Goal: Check status: Check status

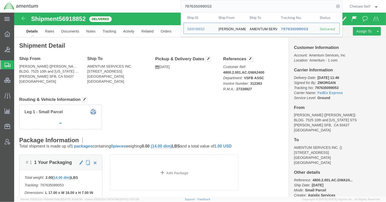
click at [253, 7] on input "797635099053" at bounding box center [258, 6] width 154 height 12
drag, startPoint x: 226, startPoint y: 7, endPoint x: 166, endPoint y: -1, distance: 60.1
click at [166, 0] on html "main_menu Created with Sketch. Collapse Menu Overview Bids Shipments Shipment M…" at bounding box center [193, 101] width 386 height 202
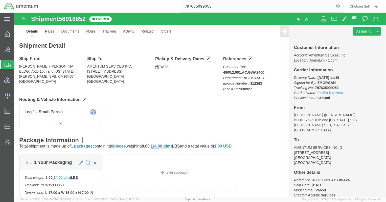
paste input "393119543779"
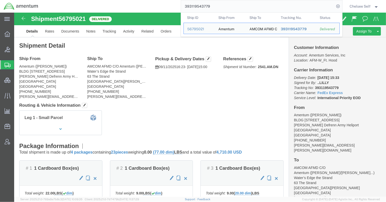
drag, startPoint x: 217, startPoint y: 7, endPoint x: 144, endPoint y: 3, distance: 73.3
click at [144, 3] on div "393119543779 Ship ID Ship From Ship To Tracking Nu. Status Ship ID 56795021 Shi…" at bounding box center [192, 6] width 300 height 13
paste input "2838389773"
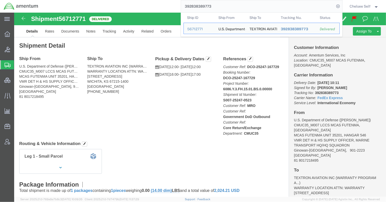
drag, startPoint x: 223, startPoint y: 4, endPoint x: 145, endPoint y: 5, distance: 78.0
click at [145, 5] on div "392838389773 Ship ID Ship From Ship To Tracking Nu. Status Ship ID 56712771 Shi…" at bounding box center [192, 6] width 300 height 13
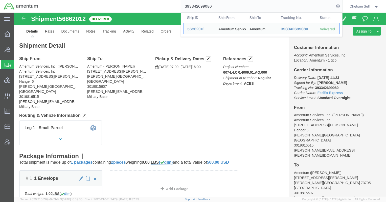
drag, startPoint x: 203, startPoint y: 7, endPoint x: 136, endPoint y: 6, distance: 67.9
click at [136, 6] on div "393342699080 Ship ID Ship From Ship To Tracking Nu. Status Ship ID 56862012 Shi…" at bounding box center [192, 6] width 300 height 13
paste input "682269629"
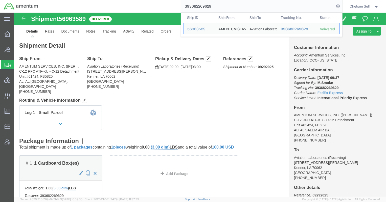
drag, startPoint x: 220, startPoint y: 6, endPoint x: 137, endPoint y: 3, distance: 82.3
click at [137, 3] on div "393682269629 Ship ID Ship From Ship To Tracking Nu. Status Ship ID 56963589 Shi…" at bounding box center [192, 6] width 300 height 13
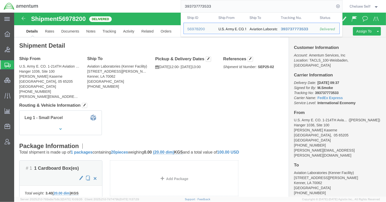
drag, startPoint x: 207, startPoint y: 7, endPoint x: 123, endPoint y: 5, distance: 83.6
click at [123, 5] on div "393737773533 Ship ID Ship From Ship To Tracking Nu. Status Ship ID 56978200 Shi…" at bounding box center [192, 6] width 300 height 13
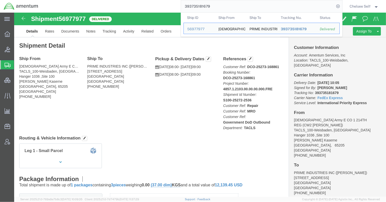
drag, startPoint x: 229, startPoint y: 8, endPoint x: 144, endPoint y: 3, distance: 86.0
click at [144, 3] on div "393735181679 Ship ID Ship From Ship To Tracking Nu. Status Ship ID 56977977 Shi…" at bounding box center [192, 6] width 300 height 13
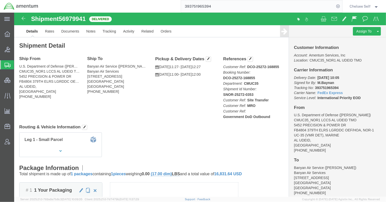
drag, startPoint x: 223, startPoint y: 5, endPoint x: 98, endPoint y: -3, distance: 124.7
click at [98, 0] on html "main_menu Created with Sketch. Collapse Menu Overview Bids Shipments Shipment M…" at bounding box center [193, 101] width 386 height 202
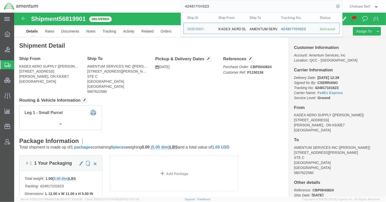
drag, startPoint x: 221, startPoint y: 6, endPoint x: 133, endPoint y: -4, distance: 89.4
click at [133, 0] on html "main_menu Created with Sketch. Collapse Menu Overview Bids Shipments Shipment M…" at bounding box center [193, 101] width 386 height 202
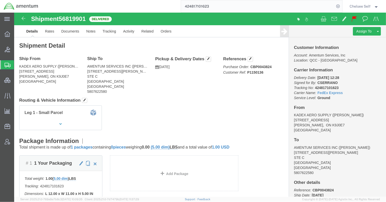
paste input "18146884686"
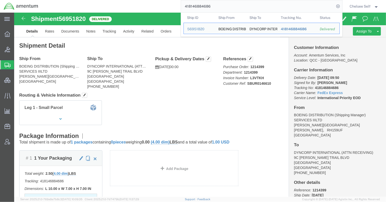
drag, startPoint x: 225, startPoint y: 7, endPoint x: 112, endPoint y: 1, distance: 113.5
click at [112, 1] on div "418146884686 Ship ID Ship From Ship To Tracking Nu. Status Ship ID 56951820 Shi…" at bounding box center [192, 6] width 300 height 13
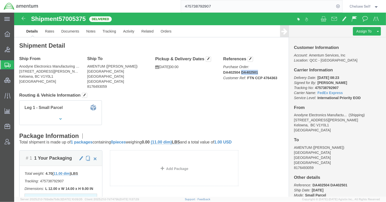
drag, startPoint x: 225, startPoint y: 58, endPoint x: 242, endPoint y: 59, distance: 17.4
click p "Purchase Order: DA402504 DA402501 Customer Ref: FTN CCP 4764363"
copy b "DA402501"
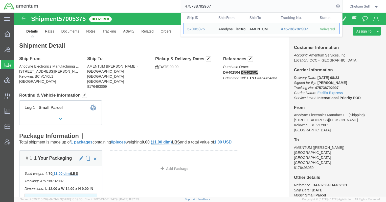
drag, startPoint x: 221, startPoint y: 6, endPoint x: 115, endPoint y: 4, distance: 106.6
click at [115, 4] on div "475738792907 Ship ID Ship From Ship To Tracking Nu. Status Ship ID 57005375 Shi…" at bounding box center [192, 6] width 300 height 13
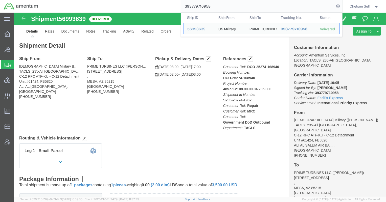
drag, startPoint x: 229, startPoint y: 7, endPoint x: 110, endPoint y: 5, distance: 118.9
click at [110, 5] on div "393779710958 Ship ID Ship From Ship To Tracking Nu. Status Ship ID 56993639 Shi…" at bounding box center [192, 6] width 300 height 13
paste input "4570768"
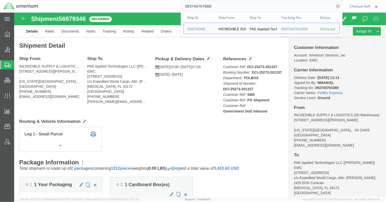
drag, startPoint x: 214, startPoint y: 7, endPoint x: 127, endPoint y: 6, distance: 86.9
click at [128, 6] on div "393745707688 Ship ID Ship From Ship To Tracking Nu. Status Ship ID 56979346 Shi…" at bounding box center [192, 6] width 300 height 13
paste input "404069573796"
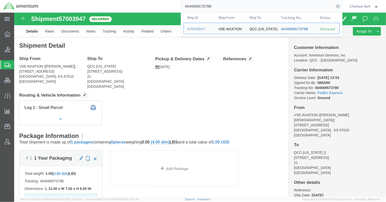
drag, startPoint x: 219, startPoint y: 7, endPoint x: 140, endPoint y: 3, distance: 79.4
click at [140, 3] on div "404069573796 Ship ID Ship From Ship To Tracking Nu. Status Ship ID 57003947 Shi…" at bounding box center [192, 6] width 300 height 13
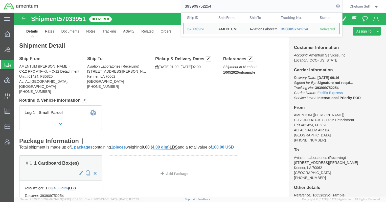
drag, startPoint x: 224, startPoint y: 5, endPoint x: 77, endPoint y: 6, distance: 146.4
click at [77, 6] on div "393909752254 Ship ID Ship From Ship To Tracking Nu. Status Ship ID 57033951 Shi…" at bounding box center [192, 6] width 300 height 13
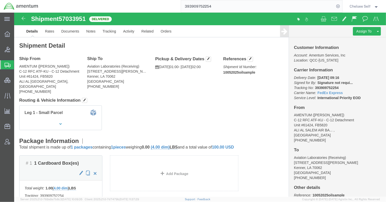
paste input "737385385"
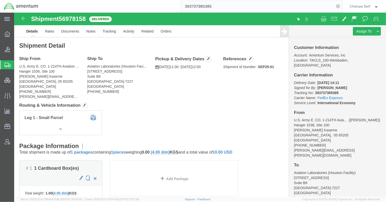
drag, startPoint x: 216, startPoint y: 6, endPoint x: 104, endPoint y: 3, distance: 111.7
click at [106, 3] on div "393737385385" at bounding box center [192, 6] width 300 height 13
type input "394021836974"
